Goal: Book appointment/travel/reservation

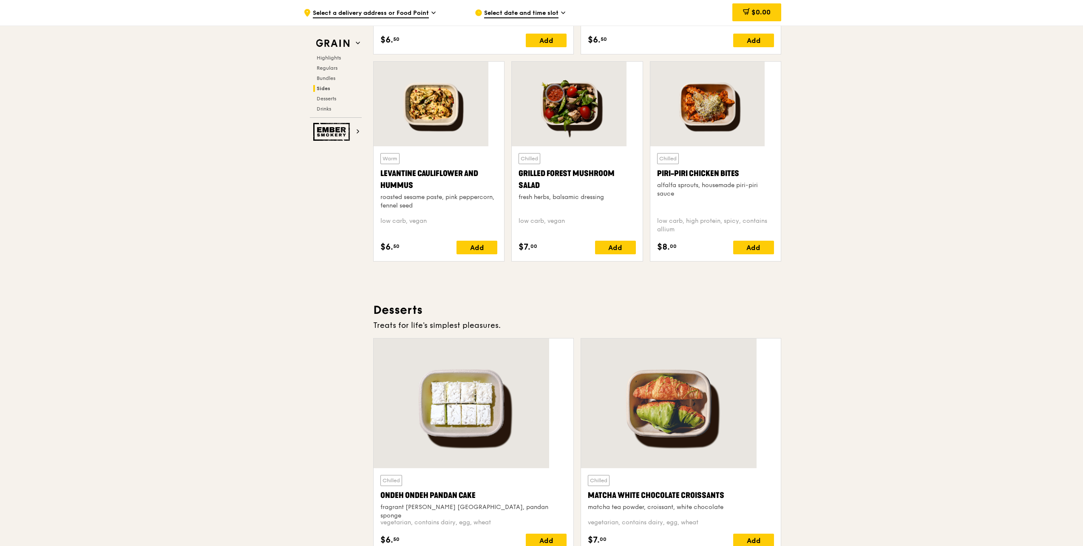
scroll to position [2151, 0]
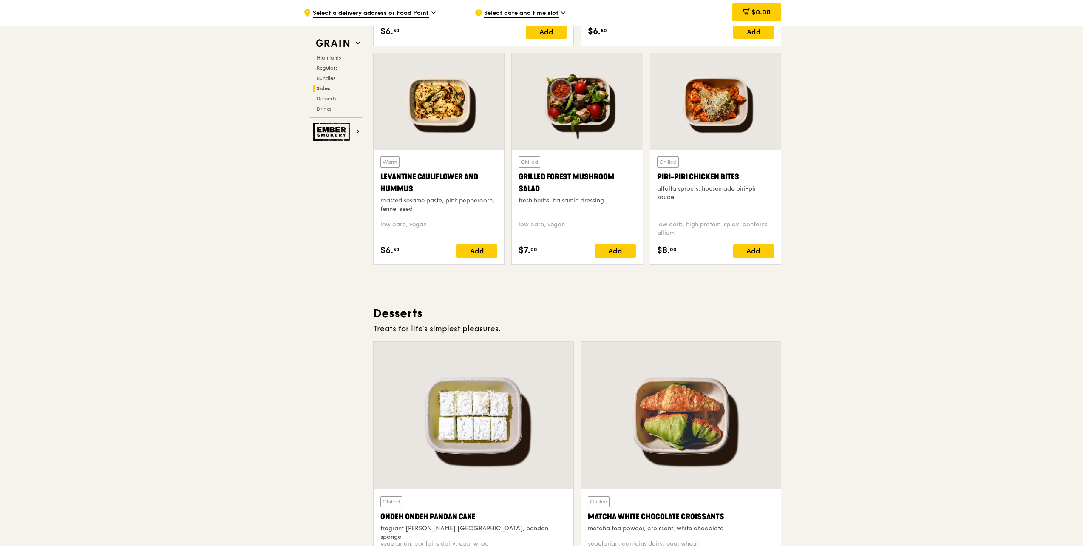
click at [549, 20] on div "Select date and time slot" at bounding box center [554, 12] width 158 height 25
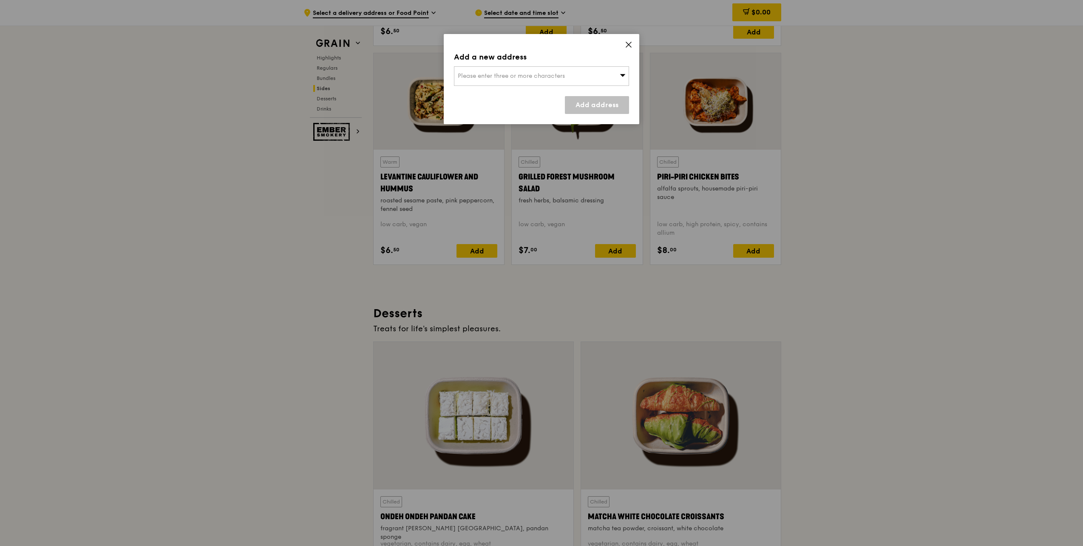
click at [589, 74] on div "Please enter three or more characters" at bounding box center [541, 76] width 175 height 20
type input "funan"
click at [530, 100] on li "Funan" at bounding box center [541, 92] width 174 height 15
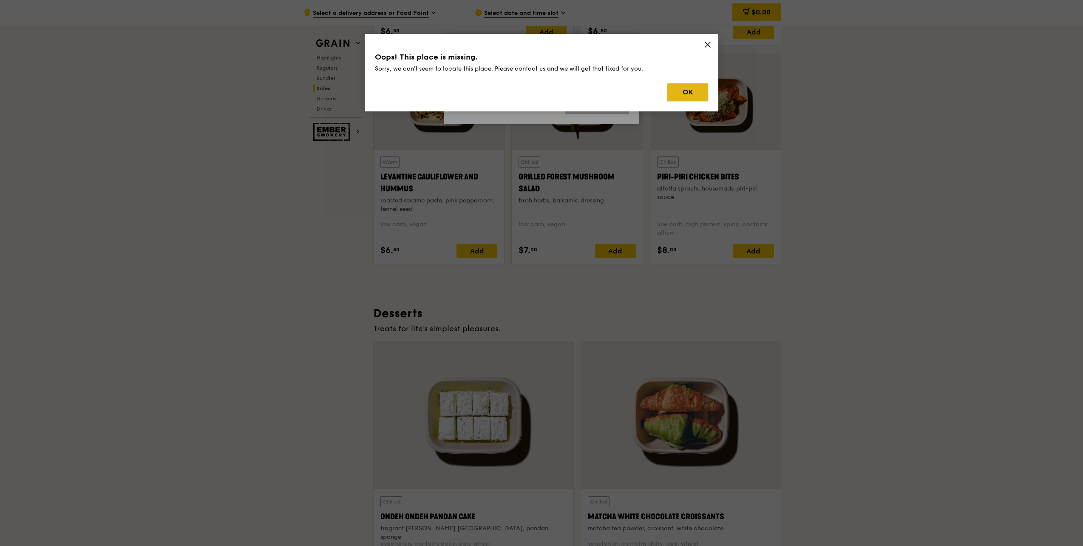
click at [616, 90] on button "OK" at bounding box center [687, 92] width 41 height 18
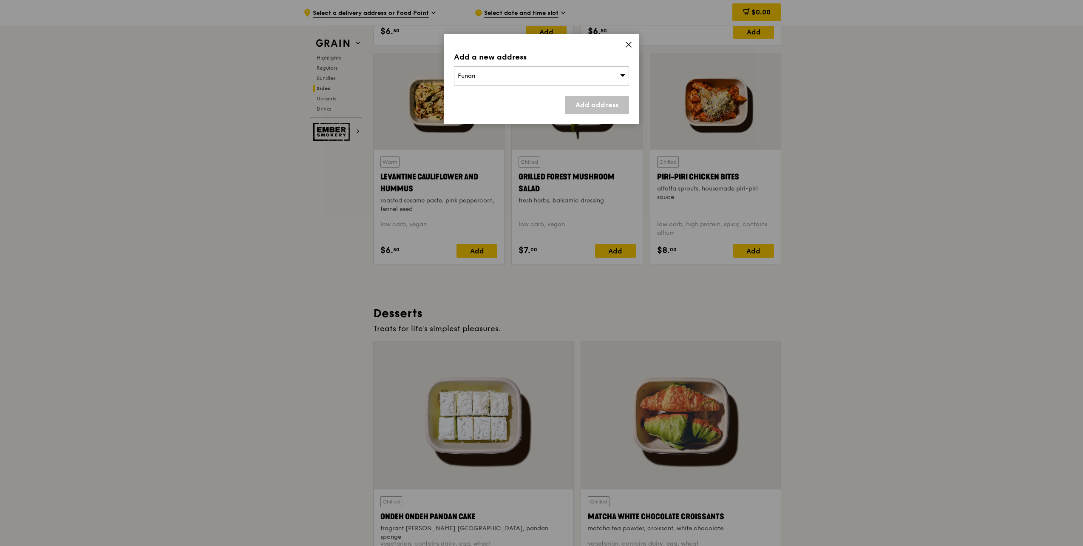
click at [598, 108] on link "Add address" at bounding box center [597, 105] width 64 height 18
click at [521, 105] on div "Add address" at bounding box center [541, 105] width 175 height 18
click at [521, 89] on div "Add a new address [GEOGRAPHIC_DATA] Add address" at bounding box center [541, 79] width 195 height 90
click at [523, 79] on div "Funan" at bounding box center [541, 76] width 175 height 20
click at [616, 42] on icon at bounding box center [628, 44] width 5 height 5
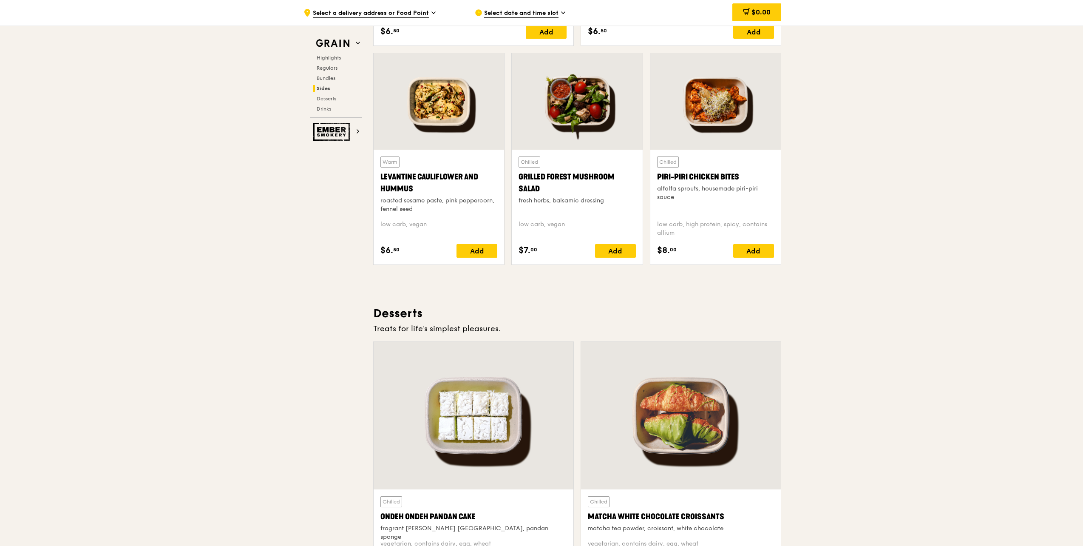
click at [407, 16] on span "Select a delivery address or Food Point" at bounding box center [371, 13] width 116 height 9
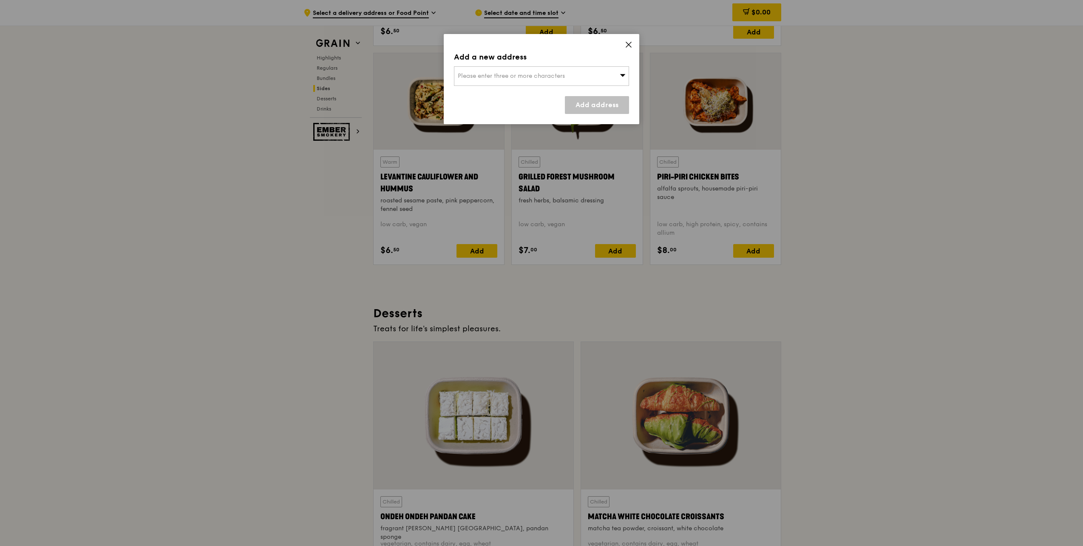
click at [480, 74] on span "Please enter three or more characters" at bounding box center [511, 75] width 107 height 7
type input "funan"
click at [492, 90] on div "Funan" at bounding box center [521, 93] width 126 height 8
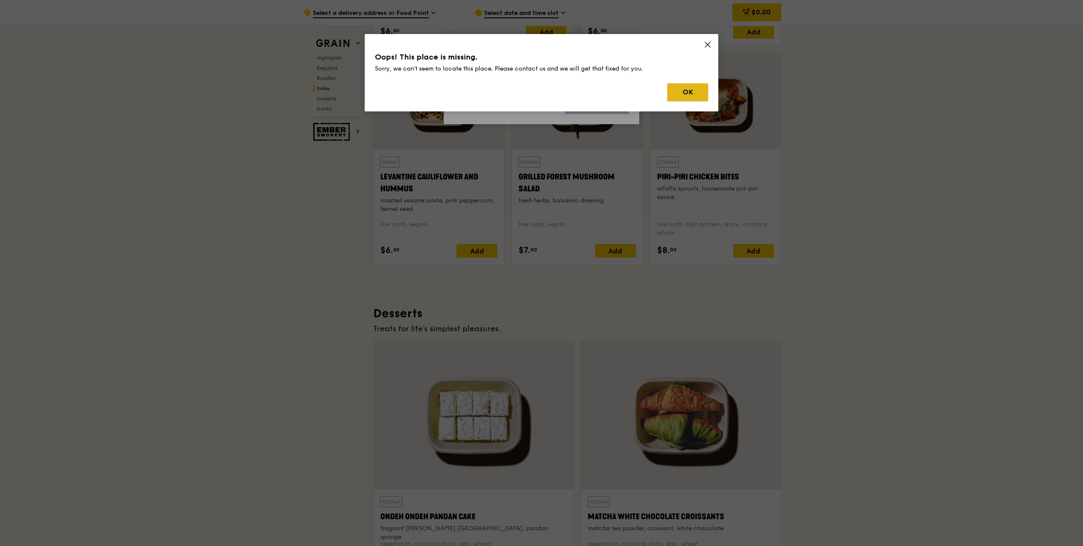
click at [616, 91] on button "OK" at bounding box center [687, 92] width 41 height 18
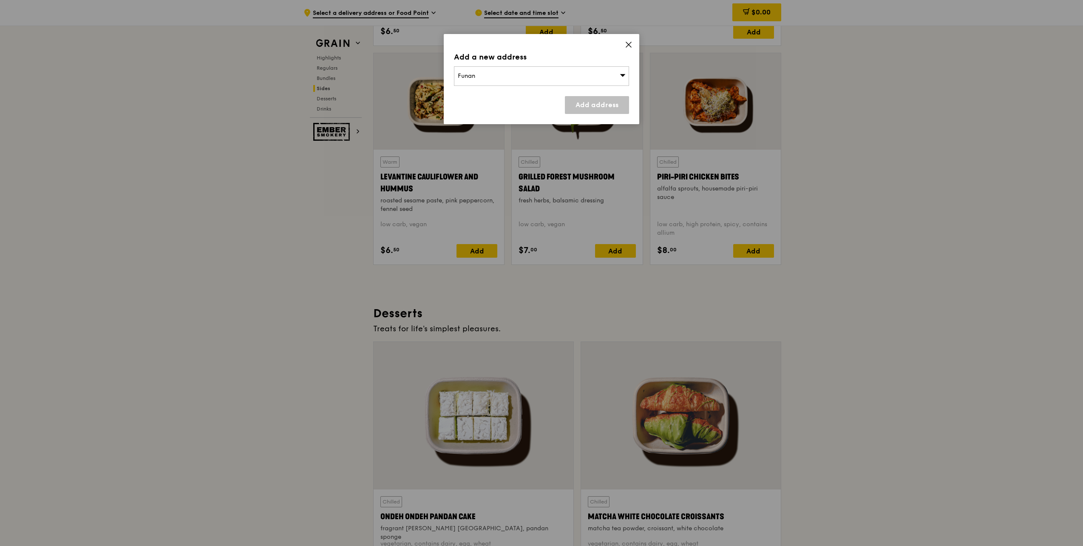
click at [588, 73] on div "Funan" at bounding box center [541, 76] width 175 height 20
click at [588, 73] on input "funan" at bounding box center [541, 76] width 174 height 19
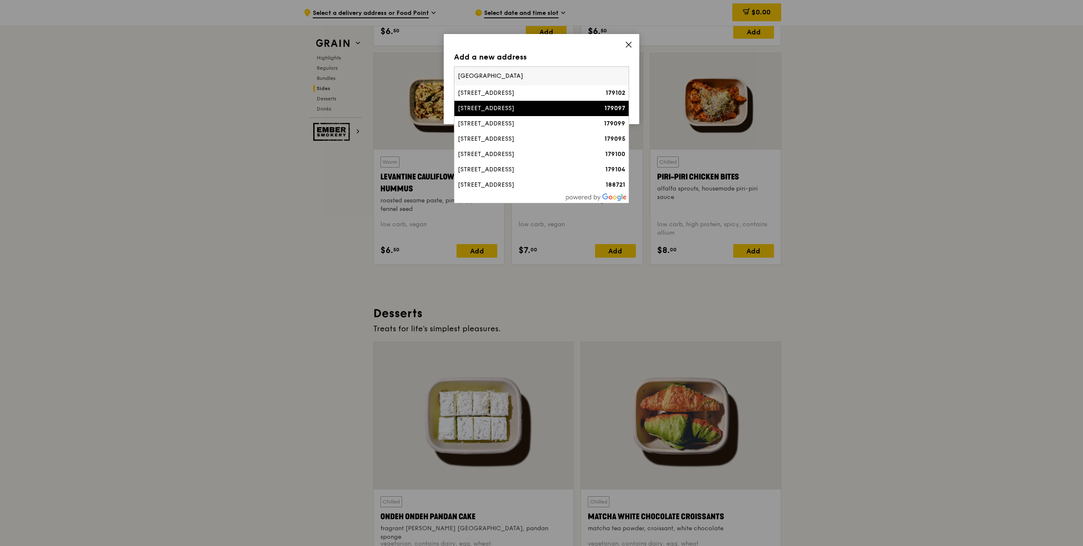
type input "[GEOGRAPHIC_DATA]"
click at [572, 103] on li "[STREET_ADDRESS] 179097" at bounding box center [541, 108] width 174 height 15
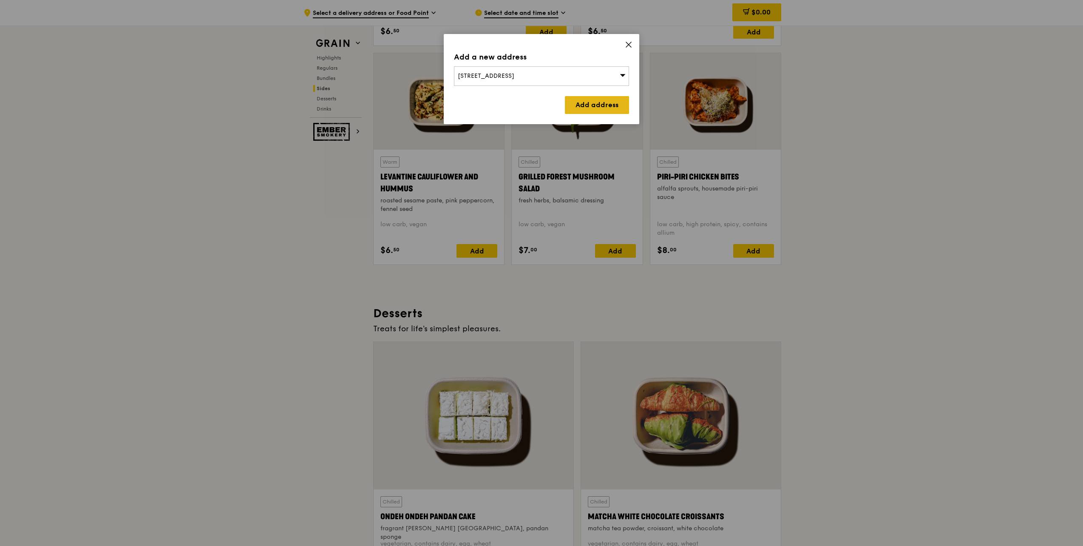
click at [598, 101] on link "Add address" at bounding box center [597, 105] width 64 height 18
